Goal: Information Seeking & Learning: Learn about a topic

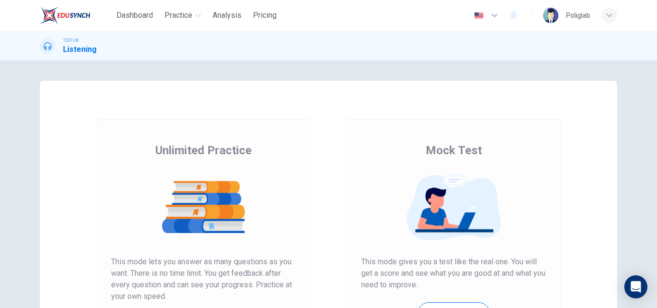
scroll to position [157, 0]
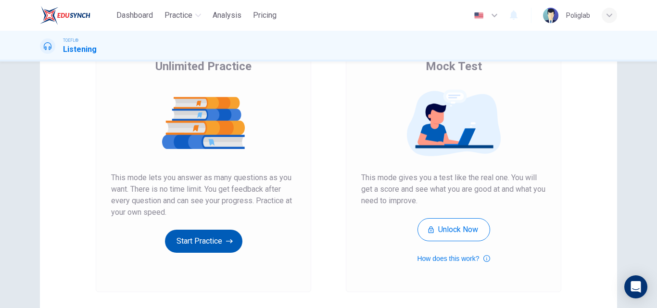
scroll to position [144, 0]
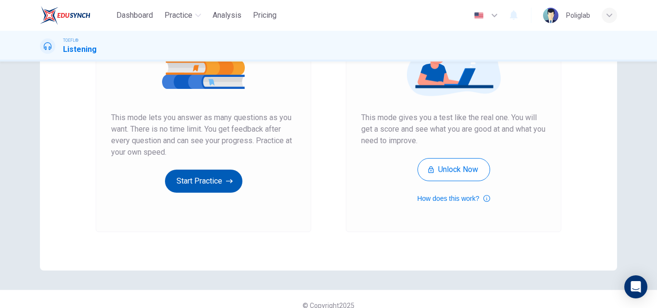
click at [210, 190] on button "Start Practice" at bounding box center [203, 181] width 77 height 23
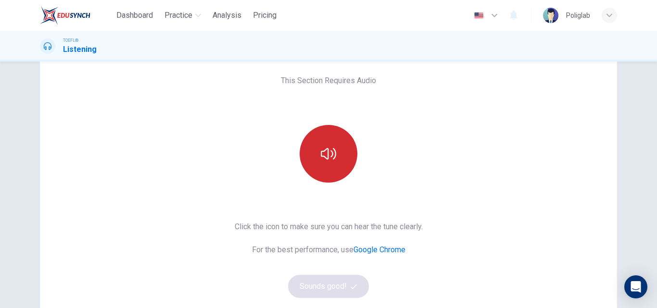
scroll to position [96, 0]
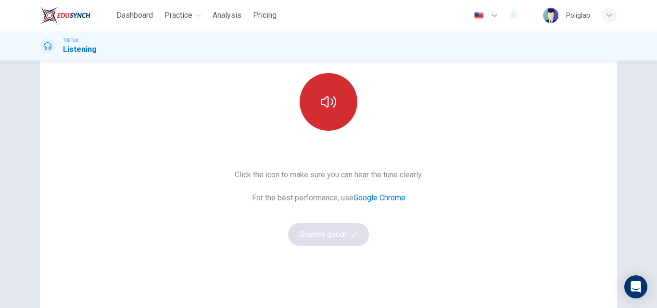
click at [327, 98] on icon "button" at bounding box center [328, 101] width 15 height 15
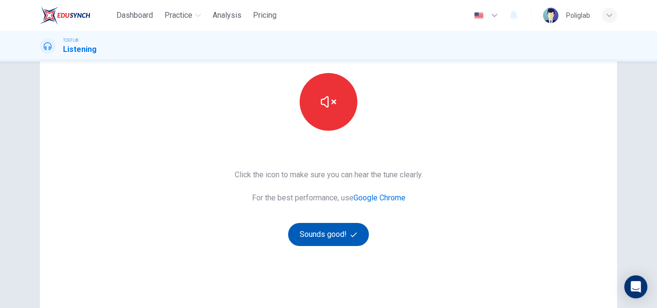
click at [338, 231] on button "Sounds good!" at bounding box center [328, 234] width 81 height 23
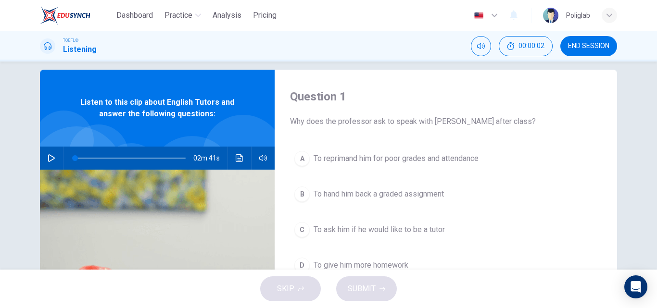
scroll to position [0, 0]
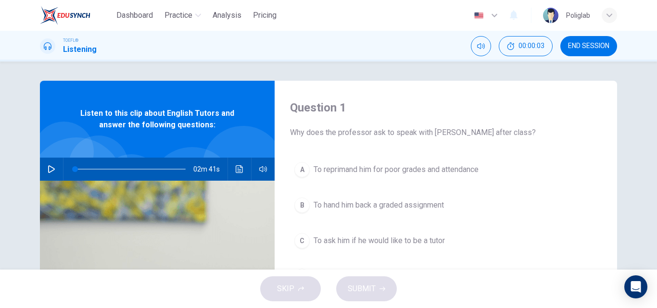
click at [49, 170] on icon "button" at bounding box center [52, 169] width 8 height 8
click at [558, 165] on button "A To reprimand him for poor grades and attendance" at bounding box center [446, 170] width 312 height 24
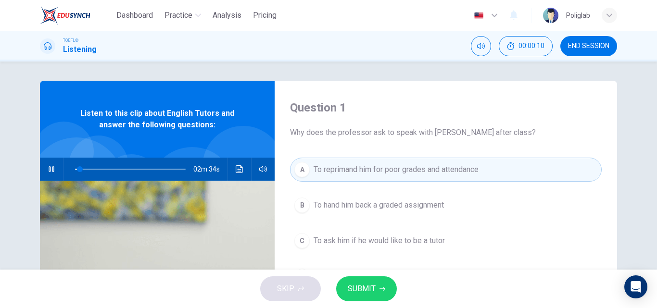
click at [48, 171] on icon "button" at bounding box center [52, 169] width 8 height 8
type input "4"
